Goal: Transaction & Acquisition: Purchase product/service

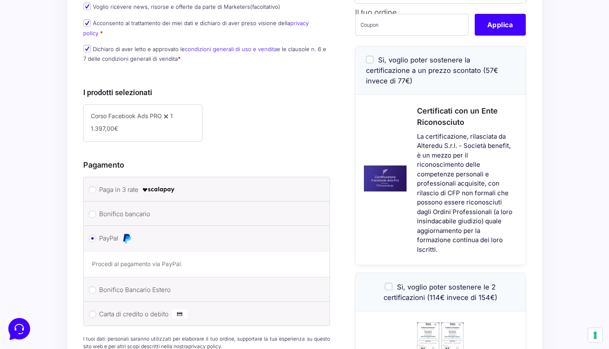
scroll to position [467, 0]
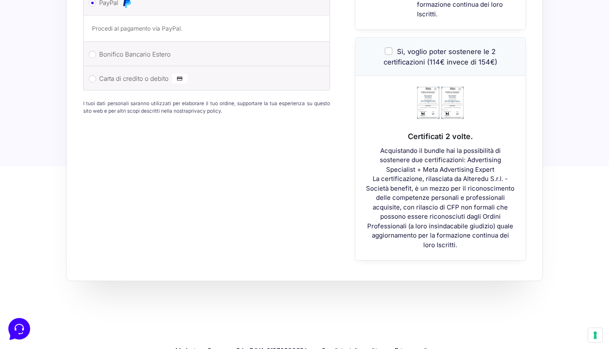
click at [389, 47] on input "Sì, voglio poter sostenere le 2 certificazioni (114€ invece di 154€)" at bounding box center [389, 51] width 8 height 8
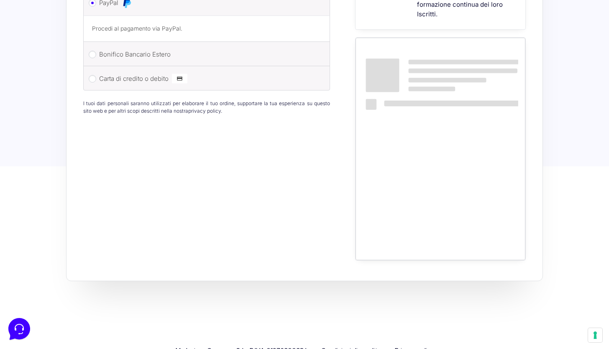
checkbox input "false"
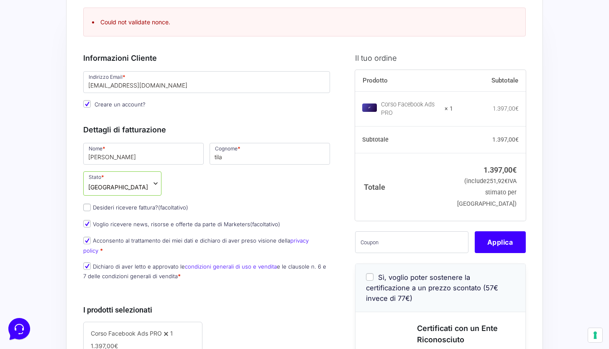
scroll to position [22, 0]
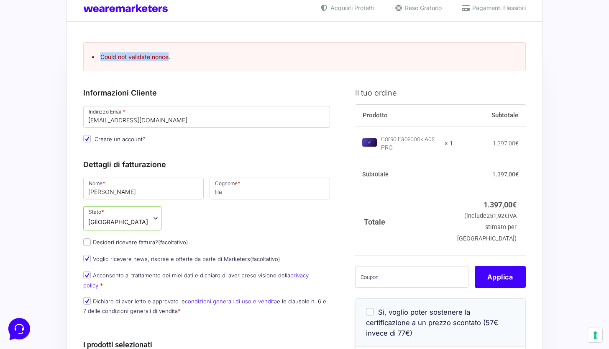
drag, startPoint x: 167, startPoint y: 58, endPoint x: 97, endPoint y: 53, distance: 70.5
click at [97, 53] on li "Could not validate nonce." at bounding box center [304, 56] width 425 height 9
copy li "Could not validate nonce"
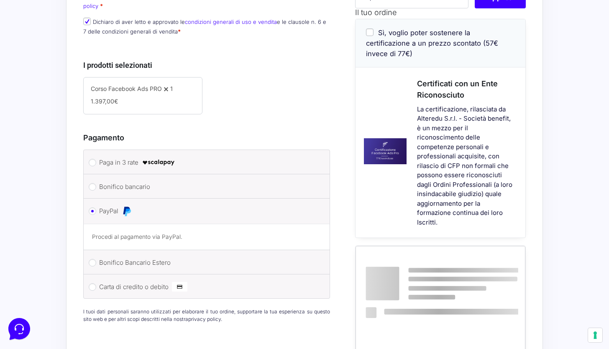
scroll to position [529, 0]
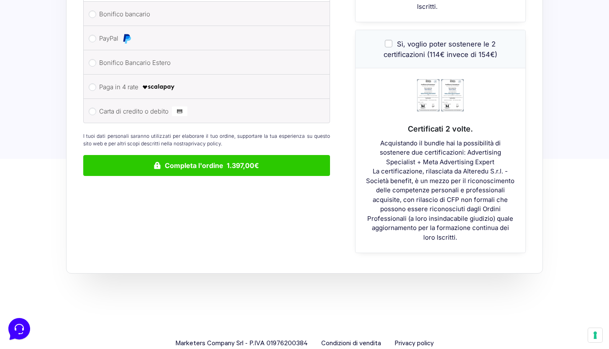
click at [95, 35] on input "PayPal" at bounding box center [93, 39] width 8 height 8
radio input "true"
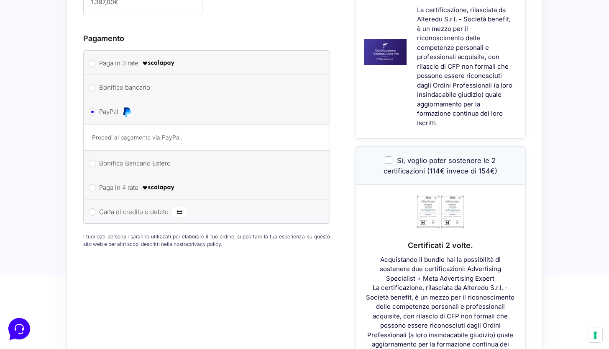
scroll to position [220, 0]
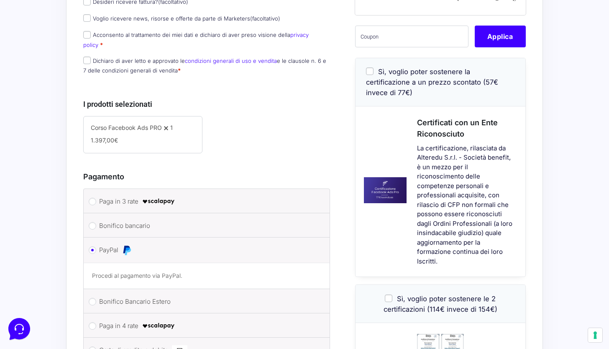
click at [373, 75] on input "Sì, voglio poter sostenere la certificazione a un prezzo scontato (57€ invece d…" at bounding box center [370, 71] width 8 height 8
checkbox input "true"
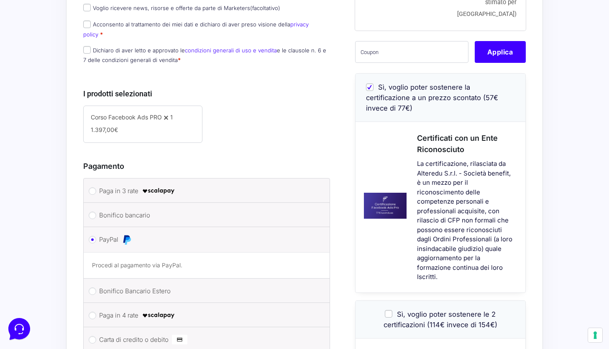
scroll to position [402, 0]
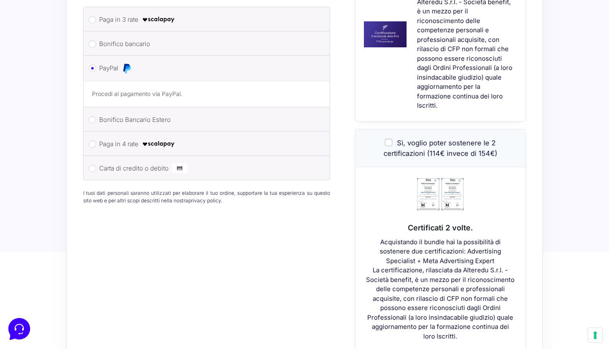
click at [389, 139] on input "Sì, voglio poter sostenere le 2 certificazioni (114€ invece di 154€)" at bounding box center [389, 143] width 8 height 8
checkbox input "true"
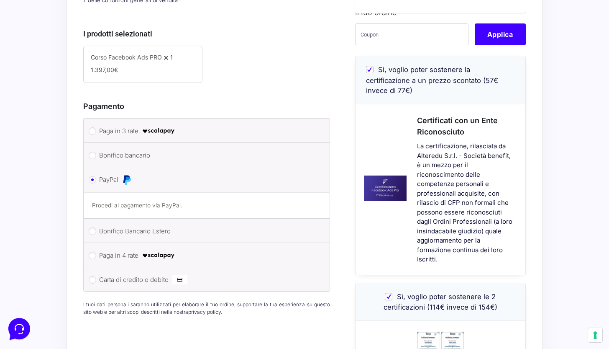
scroll to position [223, 0]
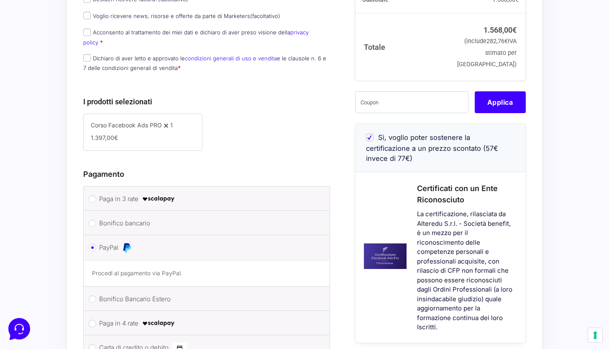
click at [371, 141] on input "Sì, voglio poter sostenere la certificazione a un prezzo scontato (57€ invece d…" at bounding box center [370, 137] width 8 height 8
checkbox input "false"
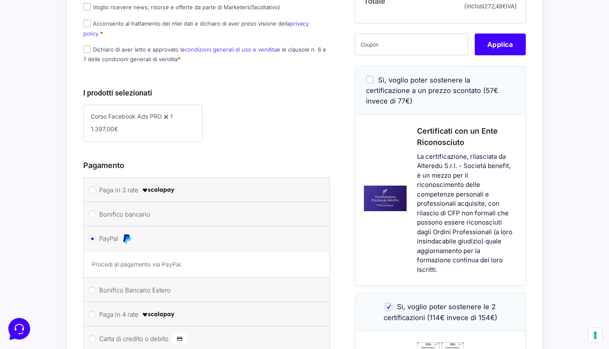
scroll to position [142, 0]
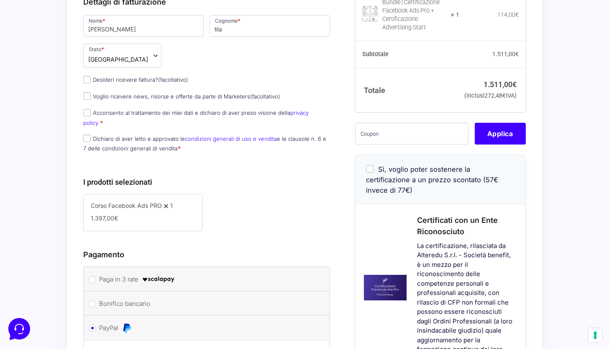
click at [86, 95] on input "Voglio ricevere news, risorse e offerte da parte di Marketers (facoltativo)" at bounding box center [87, 96] width 8 height 8
checkbox input "true"
click at [88, 112] on input "Acconsento al trattamento dei miei dati e dichiaro di aver preso visione della …" at bounding box center [87, 113] width 8 height 8
checkbox input "true"
click at [87, 134] on input "Dichiaro di aver letto e approvato le condizioni generali di uso e vendita e le…" at bounding box center [87, 138] width 8 height 8
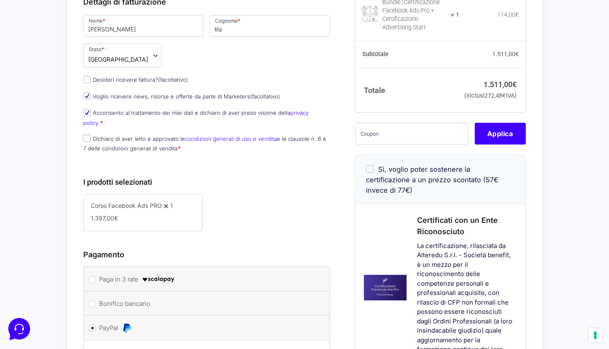
checkbox input "true"
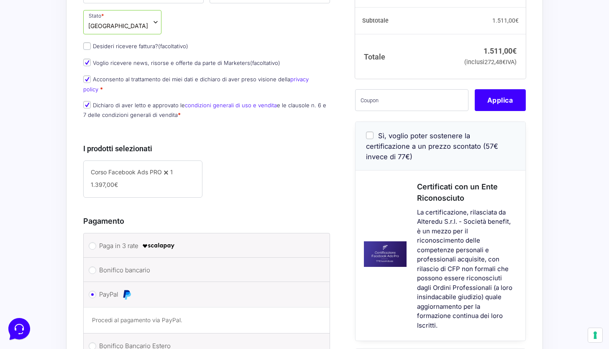
scroll to position [0, 0]
